Goal: Check status: Check status

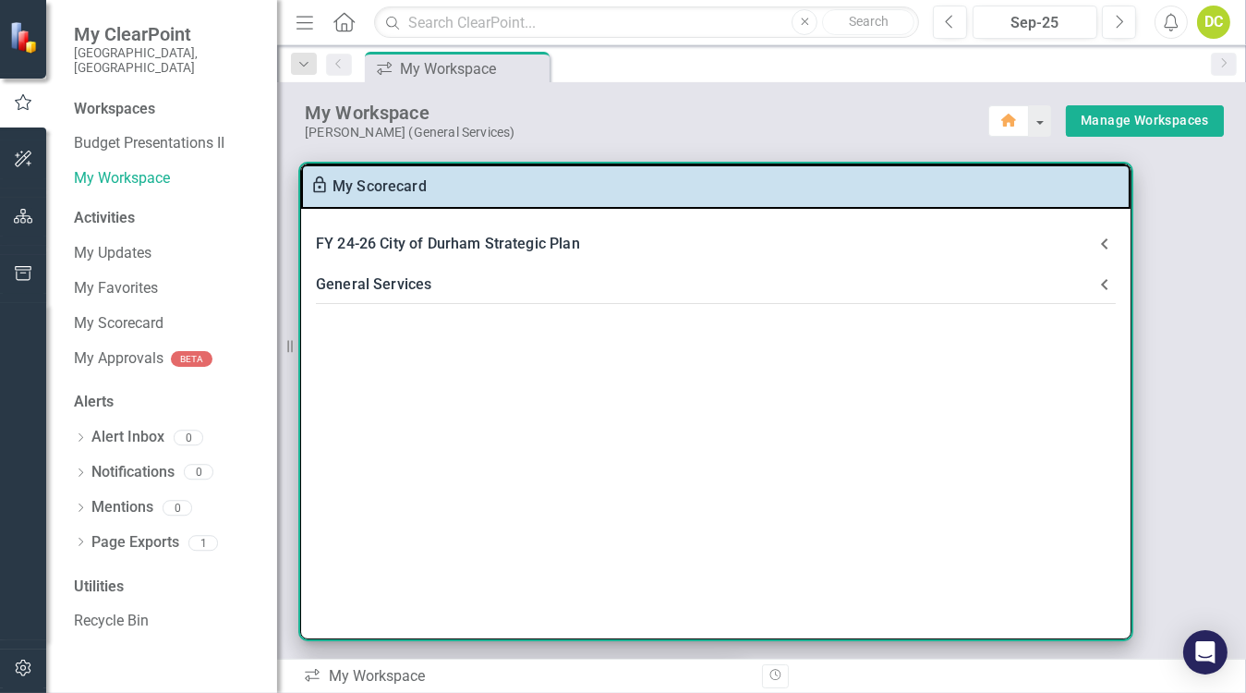
click at [417, 246] on div "FY 24-26 City of Durham Strategic Plan" at bounding box center [705, 244] width 778 height 26
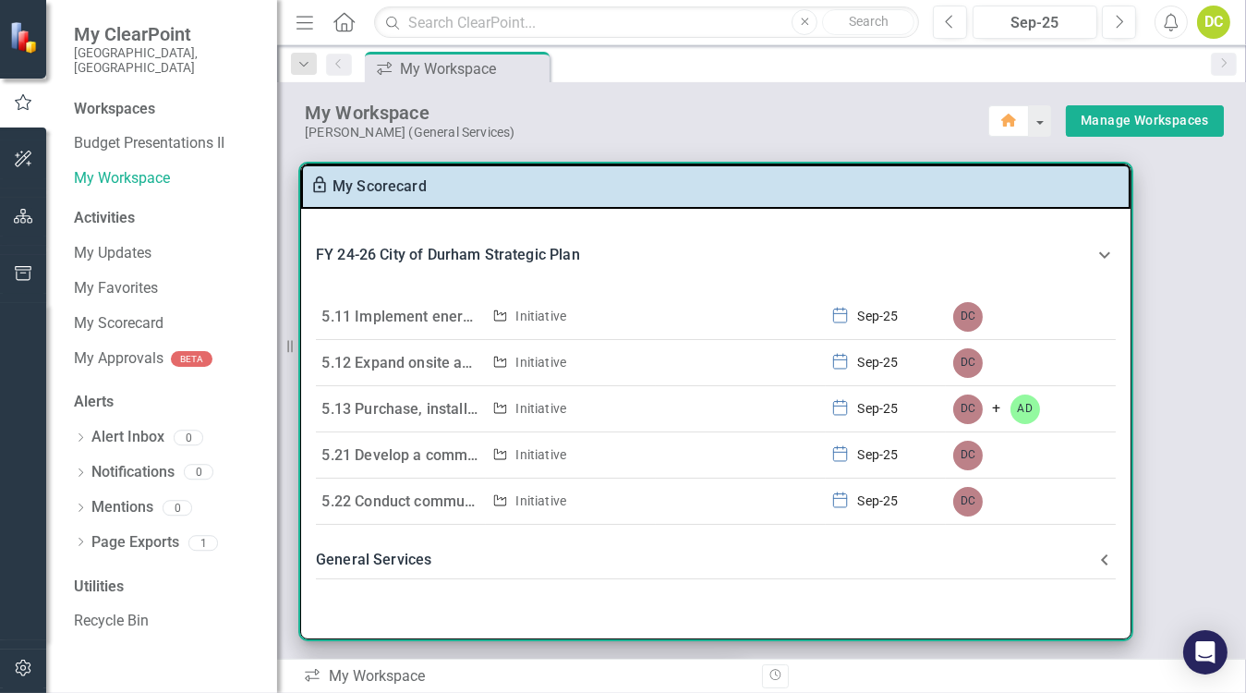
click at [396, 311] on link "5.11 Implement energy efficiency measures in city facilities and operations (CN…" at bounding box center [603, 317] width 563 height 18
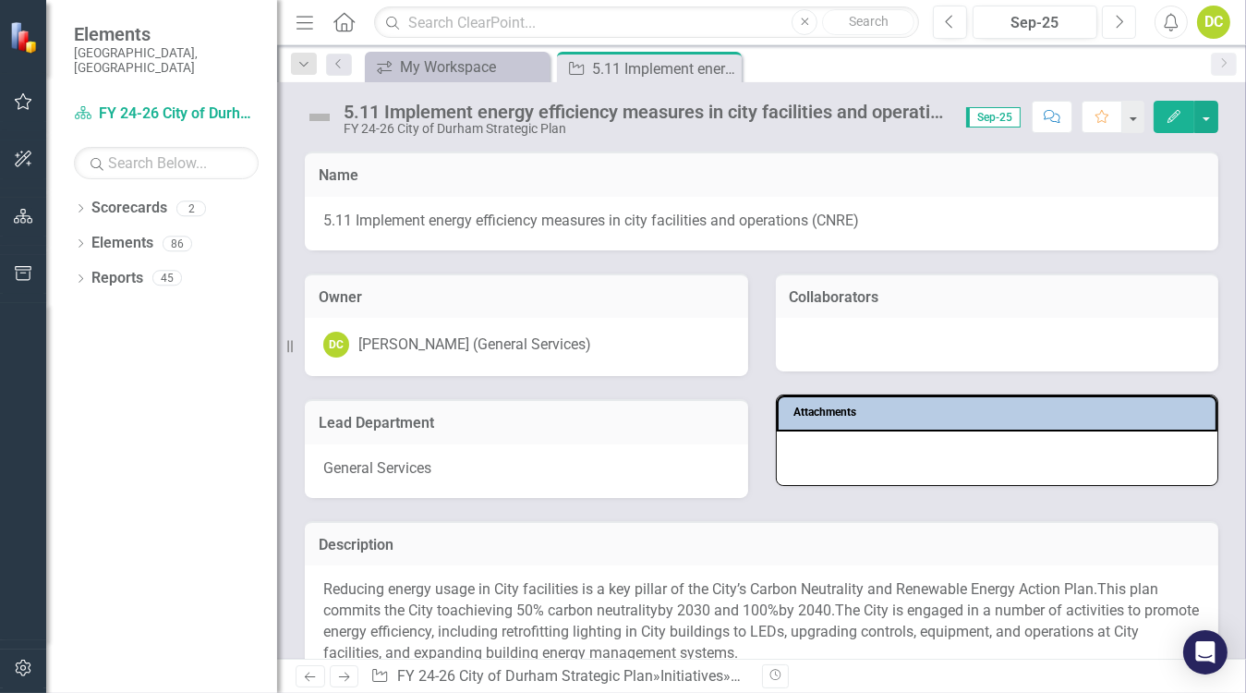
click at [1116, 30] on button "Next" at bounding box center [1119, 22] width 34 height 33
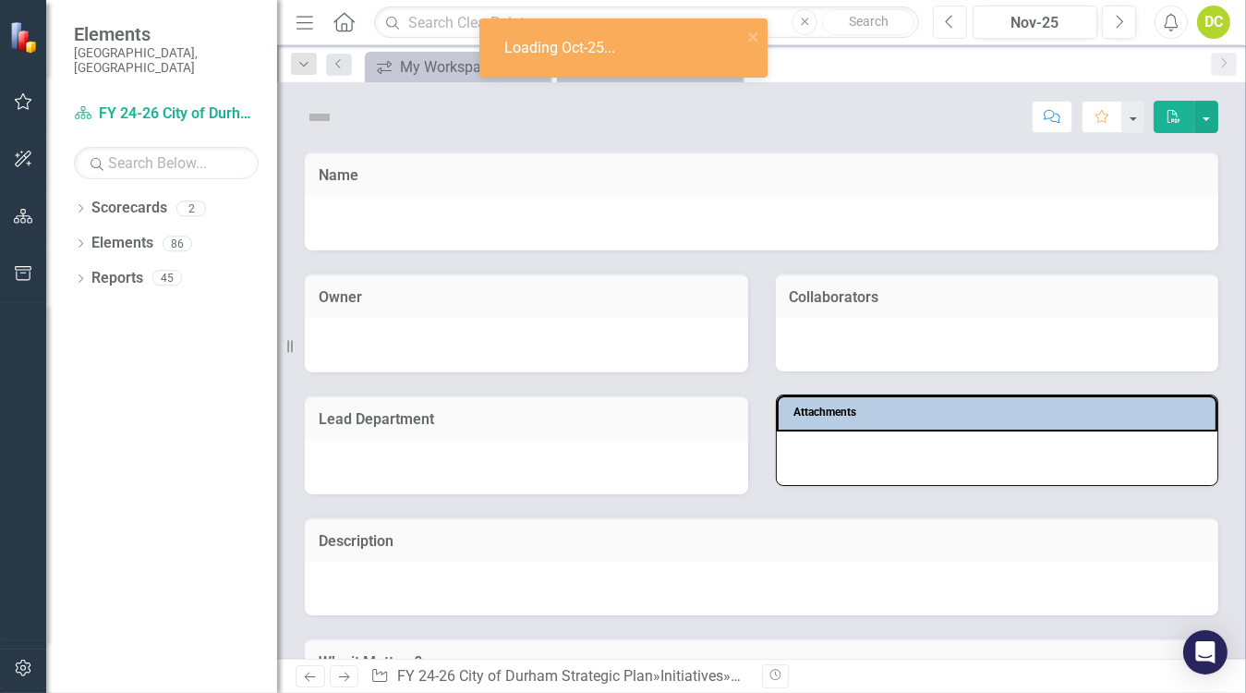
click at [955, 21] on icon "Previous" at bounding box center [950, 22] width 10 height 17
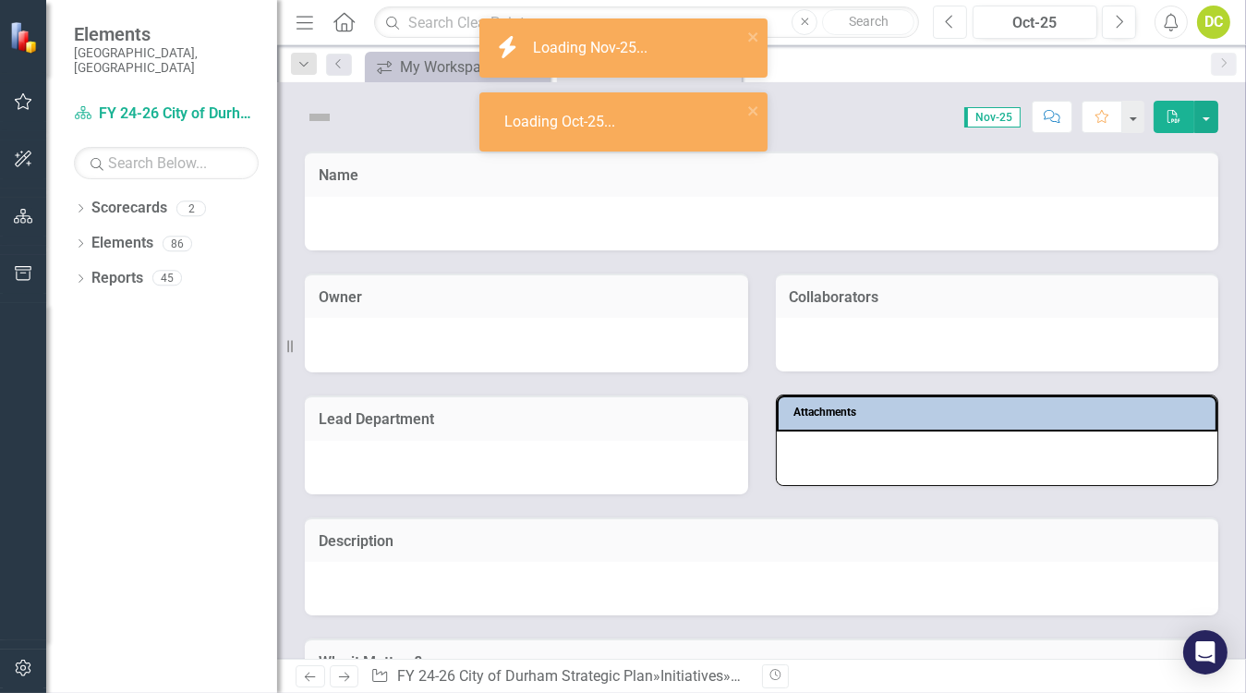
click at [955, 21] on icon "Previous" at bounding box center [950, 22] width 10 height 17
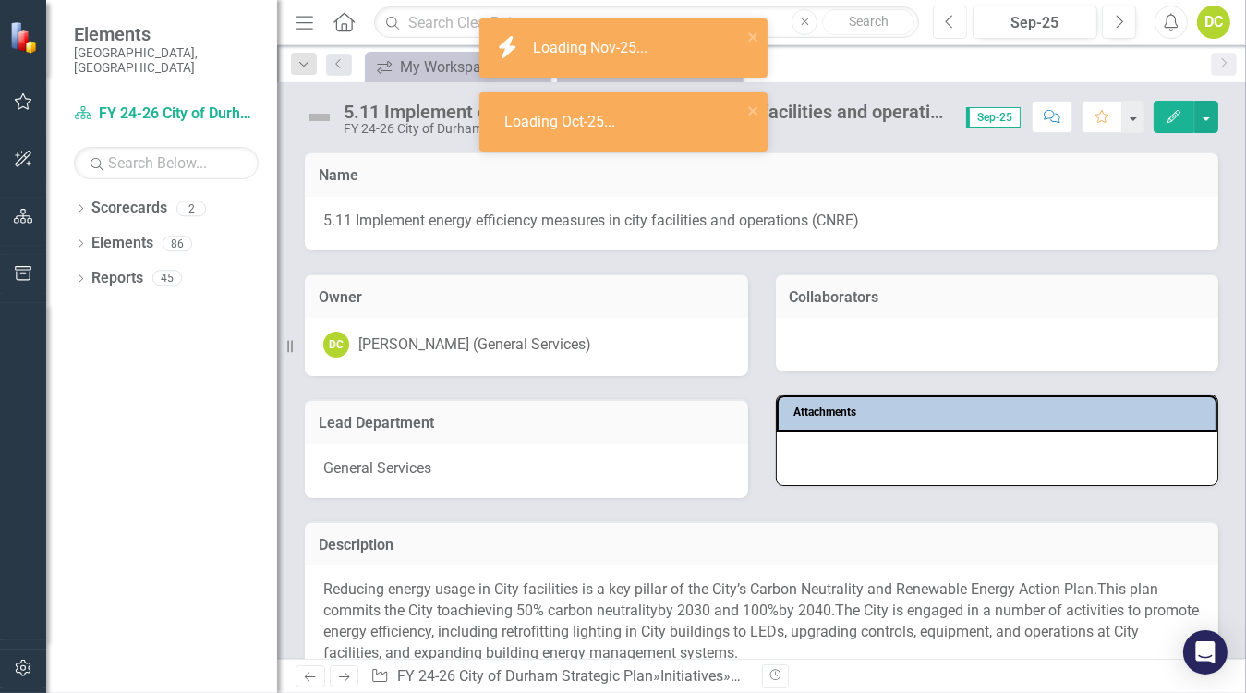
click at [955, 21] on icon "Previous" at bounding box center [950, 22] width 10 height 17
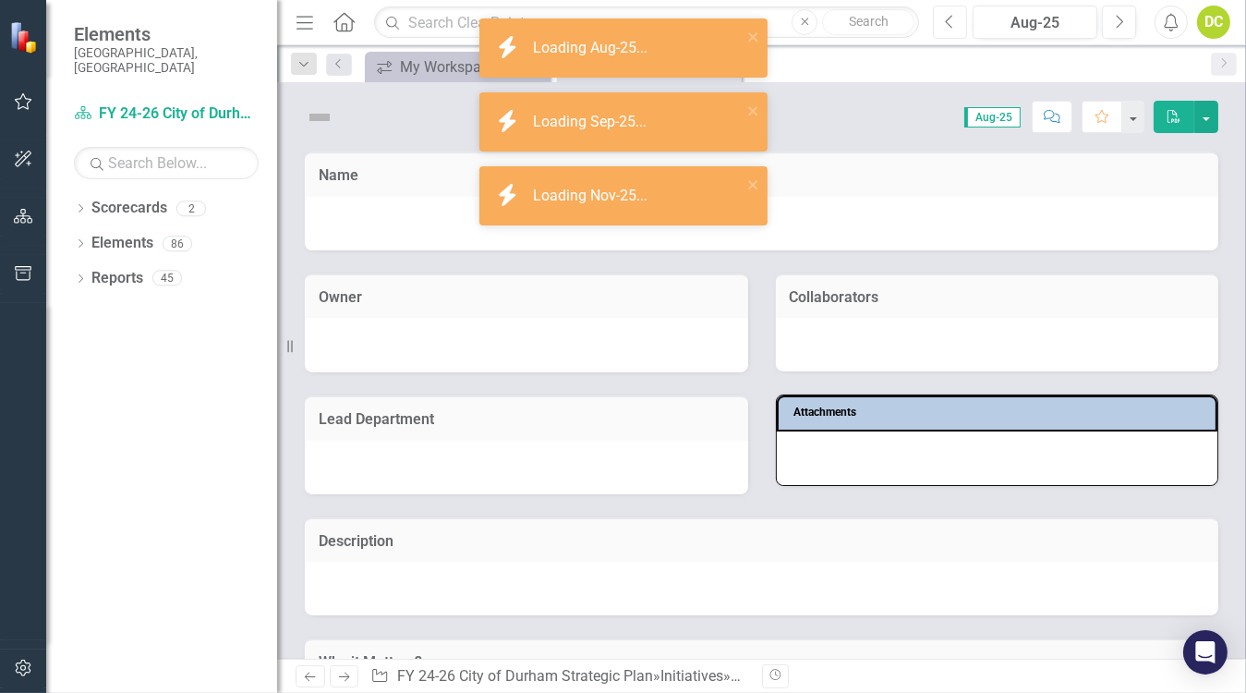
click at [955, 21] on icon "Previous" at bounding box center [950, 22] width 10 height 17
